Goal: Task Accomplishment & Management: Use online tool/utility

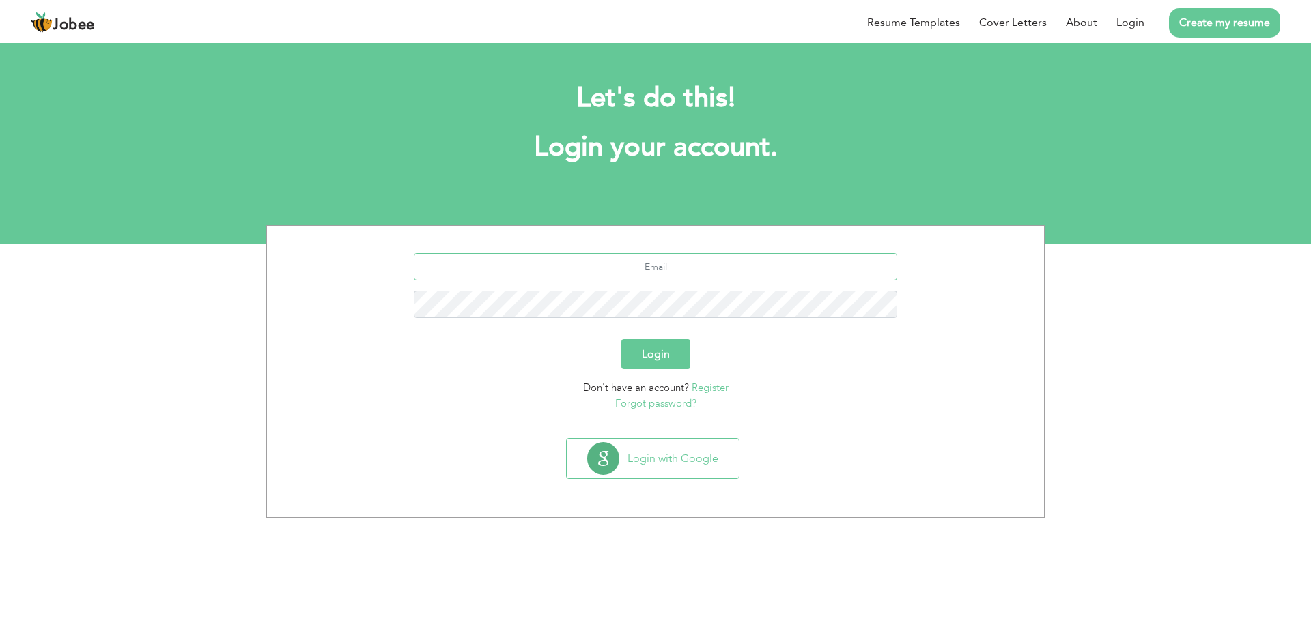
click at [683, 266] on input "text" at bounding box center [656, 266] width 484 height 27
type input "[EMAIL_ADDRESS][DOMAIN_NAME]"
click at [680, 361] on button "Login" at bounding box center [655, 354] width 69 height 30
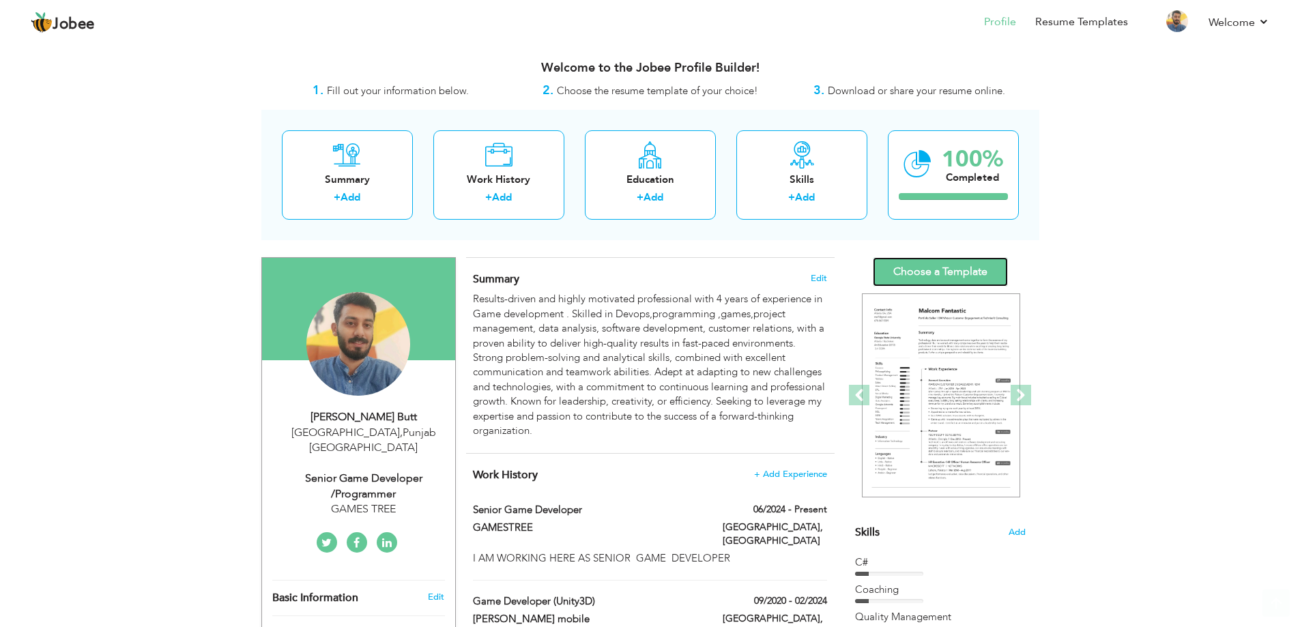
click at [973, 272] on link "Choose a Template" at bounding box center [940, 271] width 135 height 29
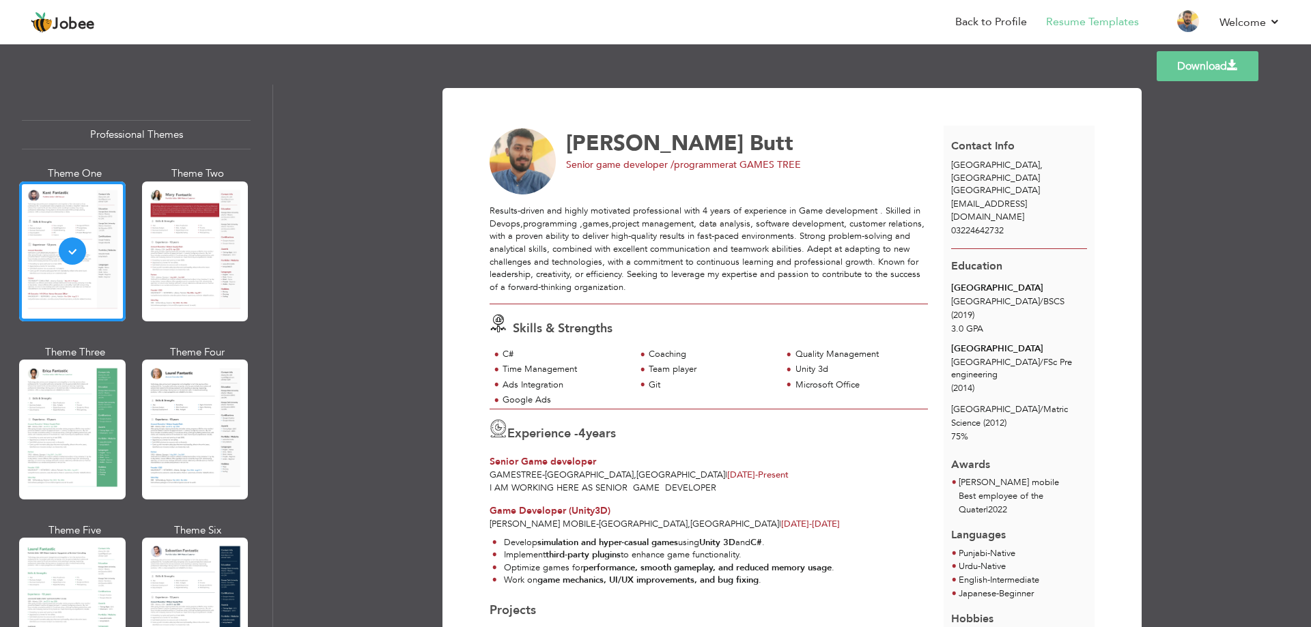
click at [1228, 66] on span at bounding box center [1232, 65] width 11 height 11
